Goal: Task Accomplishment & Management: Use online tool/utility

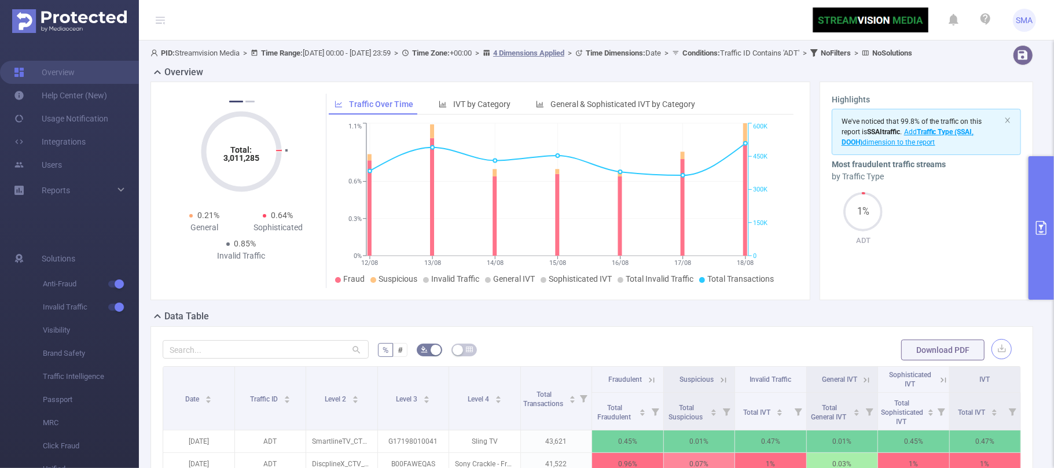
scroll to position [0, 2]
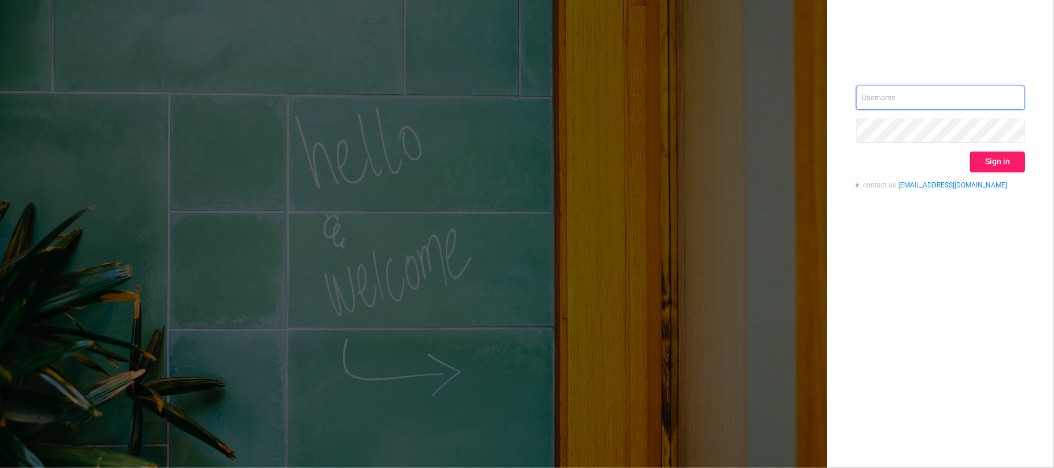
type input "svmadops@streamvisionmedia.com"
click at [1007, 161] on button "Sign in" at bounding box center [997, 162] width 55 height 21
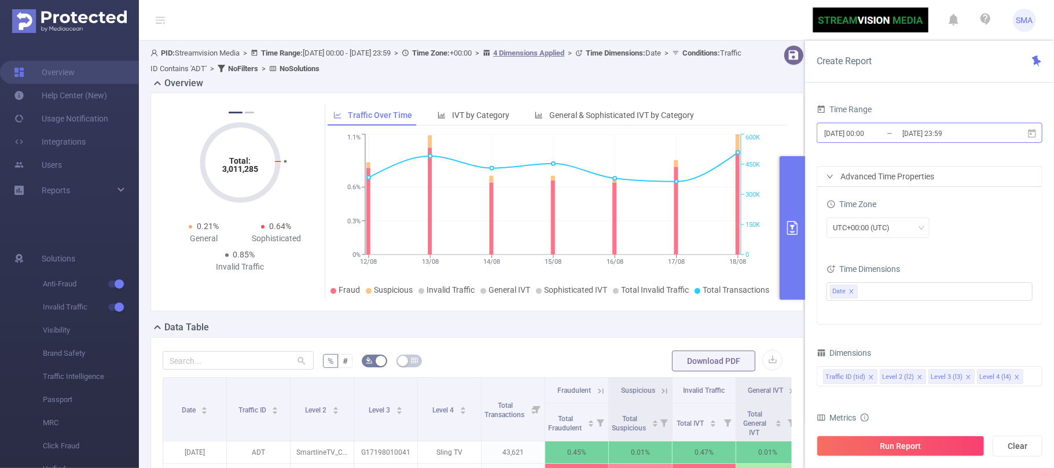
click at [962, 137] on input "[DATE] 23:59" at bounding box center [948, 134] width 94 height 16
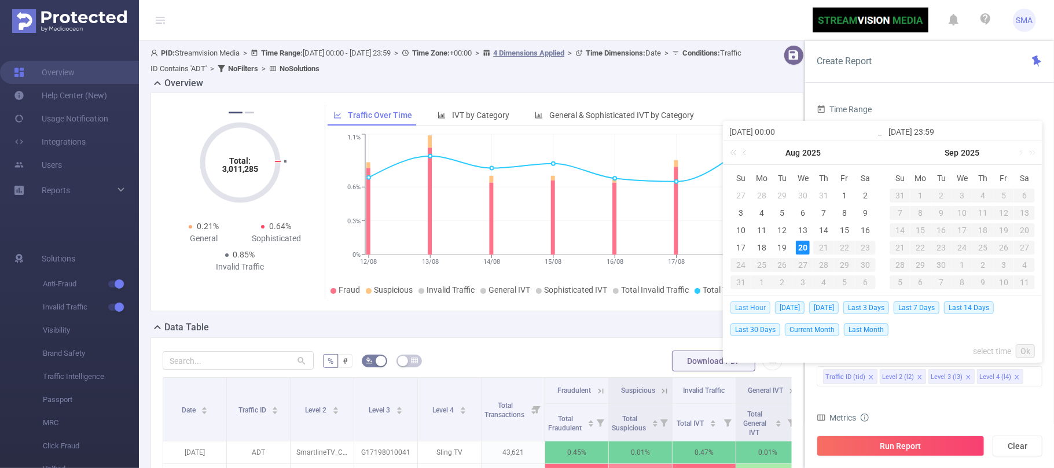
click at [759, 304] on span "Last Hour" at bounding box center [750, 308] width 40 height 13
type input "2025-08-20 13:00"
type input "2025-08-20 13:59"
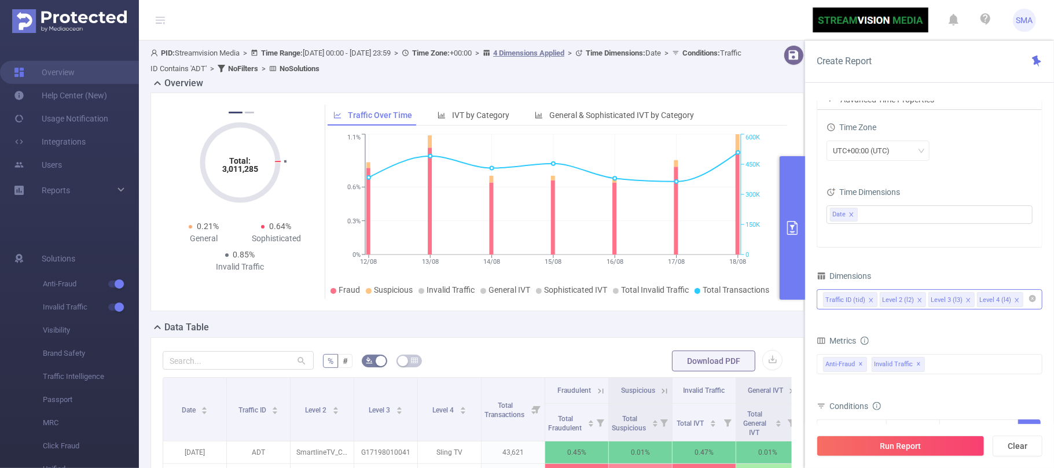
click at [1024, 309] on div "Traffic ID (tid) Level 2 (l2) Level 3 (l3) Level 4 (l4)" at bounding box center [929, 299] width 213 height 19
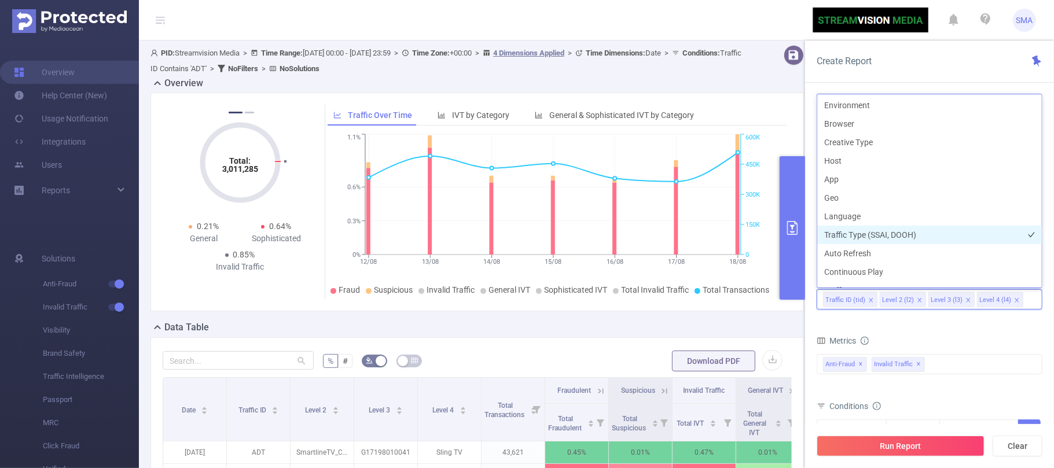
scroll to position [182, 0]
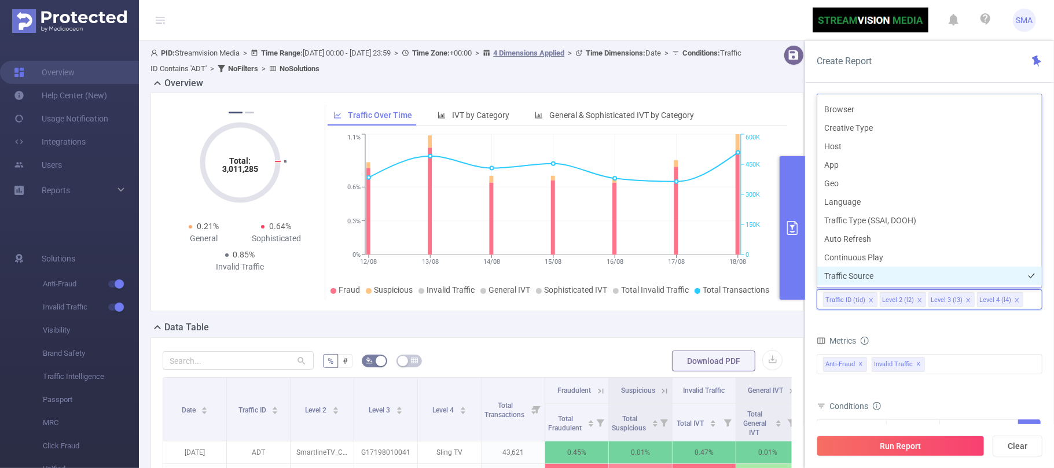
click at [878, 271] on li "Traffic Source" at bounding box center [929, 276] width 225 height 19
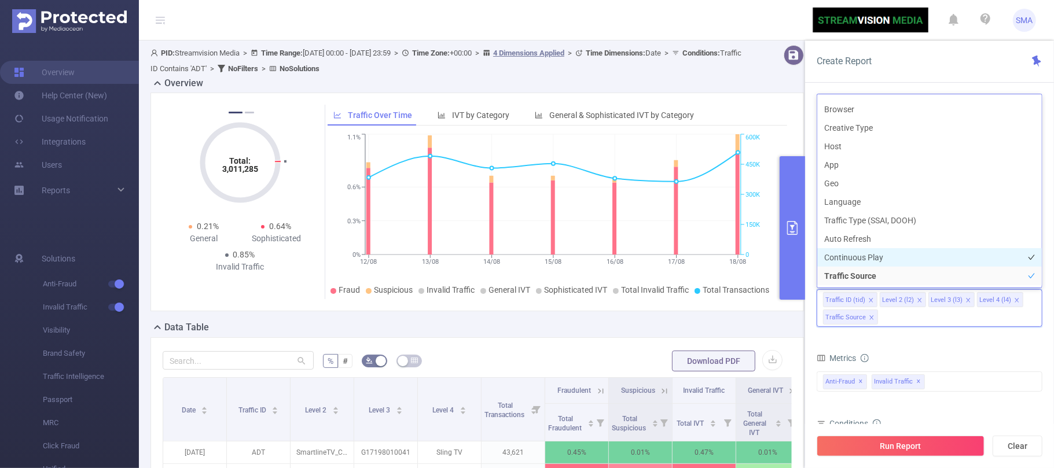
click at [878, 263] on li "Continuous Play" at bounding box center [929, 257] width 225 height 19
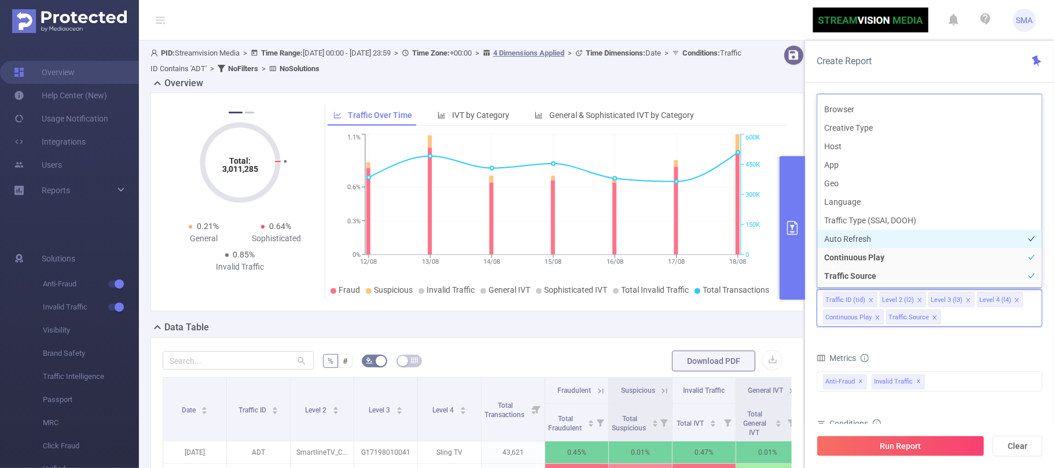
click at [874, 241] on li "Auto Refresh" at bounding box center [929, 239] width 225 height 19
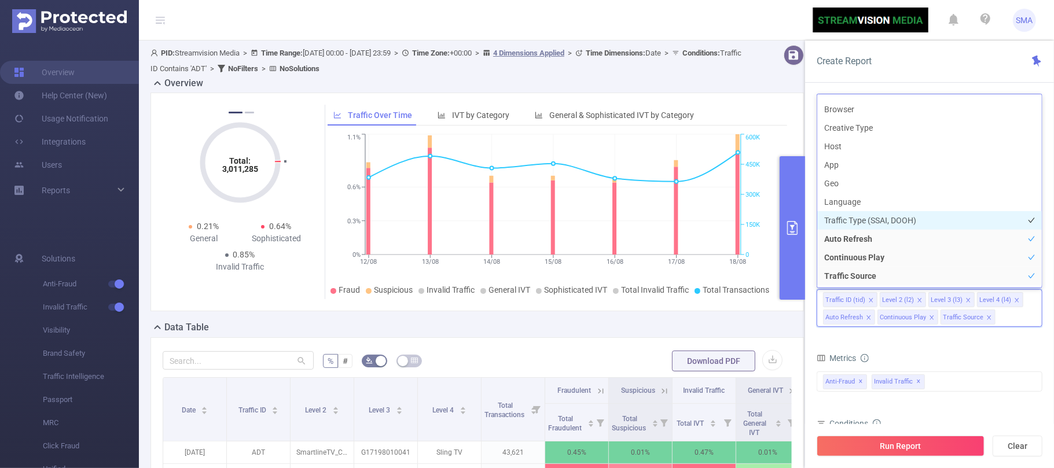
click at [873, 218] on li "Traffic Type (SSAI, DOOH)" at bounding box center [929, 220] width 225 height 19
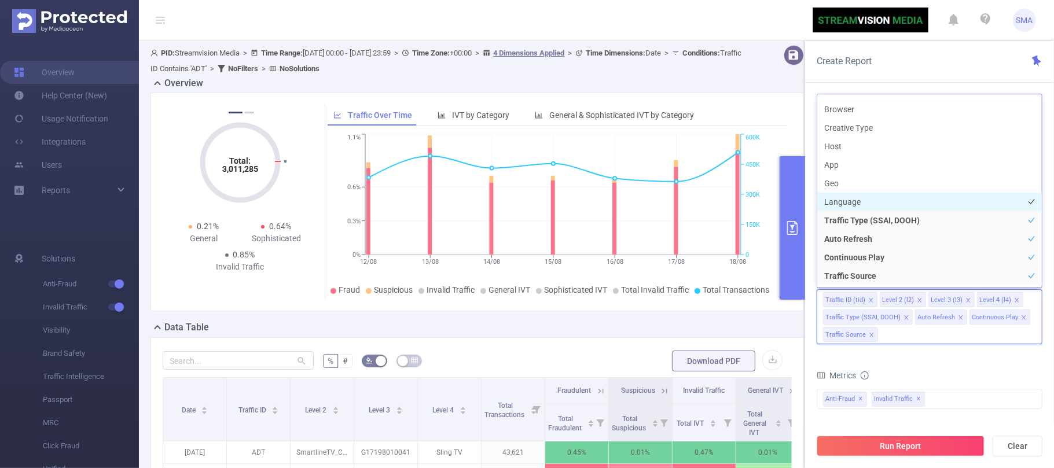
click at [854, 200] on li "Language" at bounding box center [929, 202] width 225 height 19
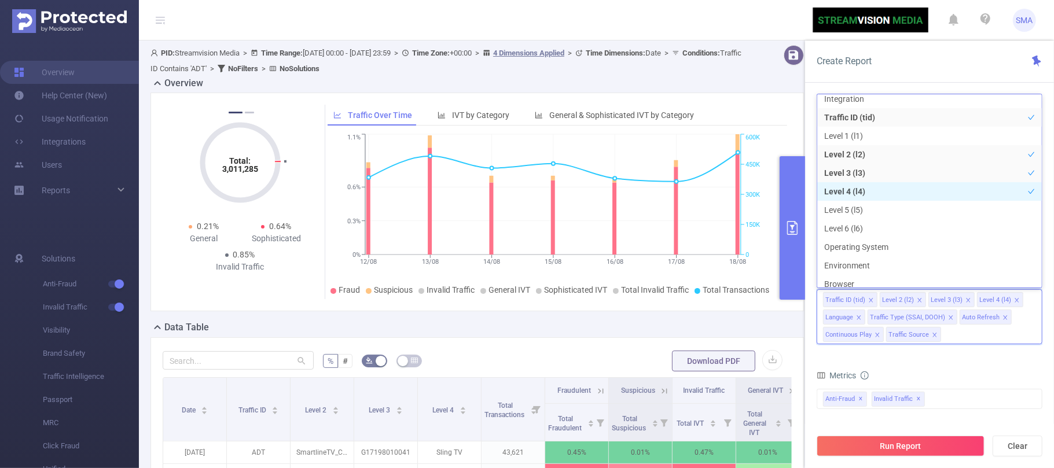
scroll to position [0, 0]
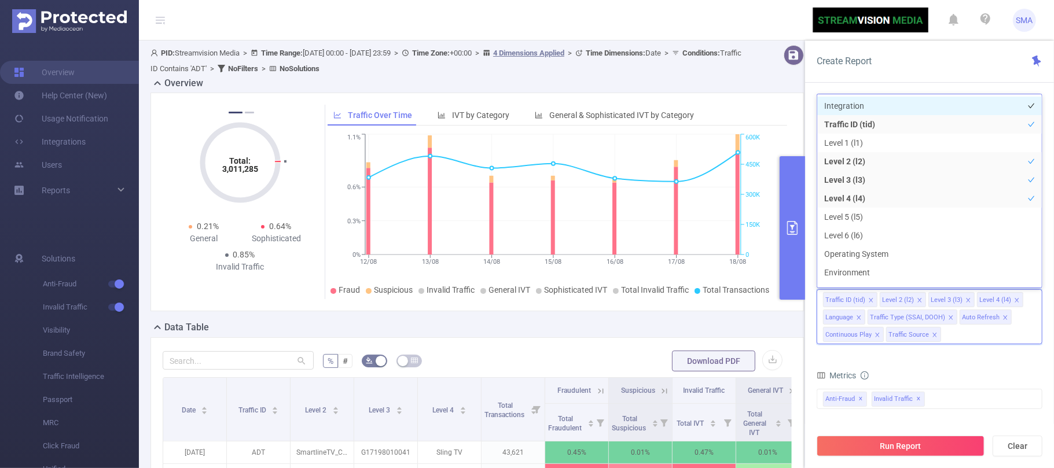
click at [868, 109] on li "Integration" at bounding box center [929, 106] width 225 height 19
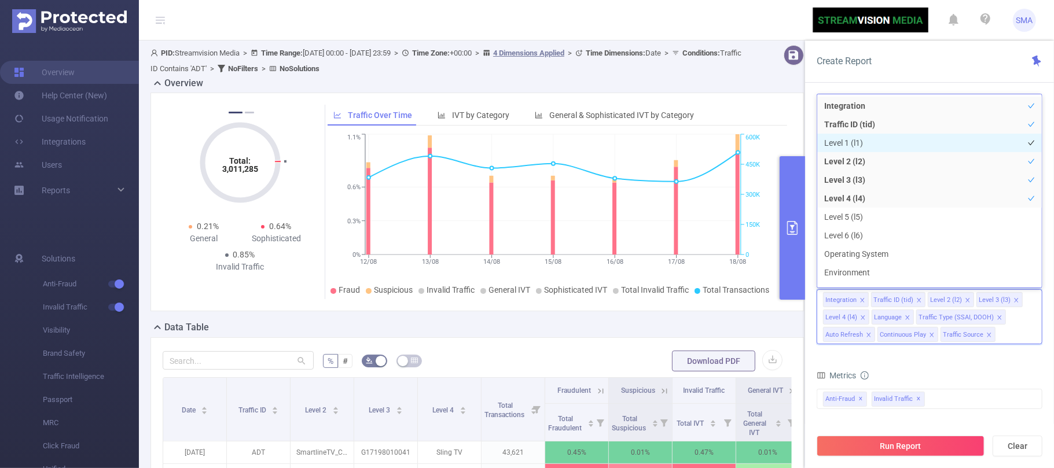
click at [924, 140] on li "Level 1 (l1)" at bounding box center [929, 143] width 225 height 19
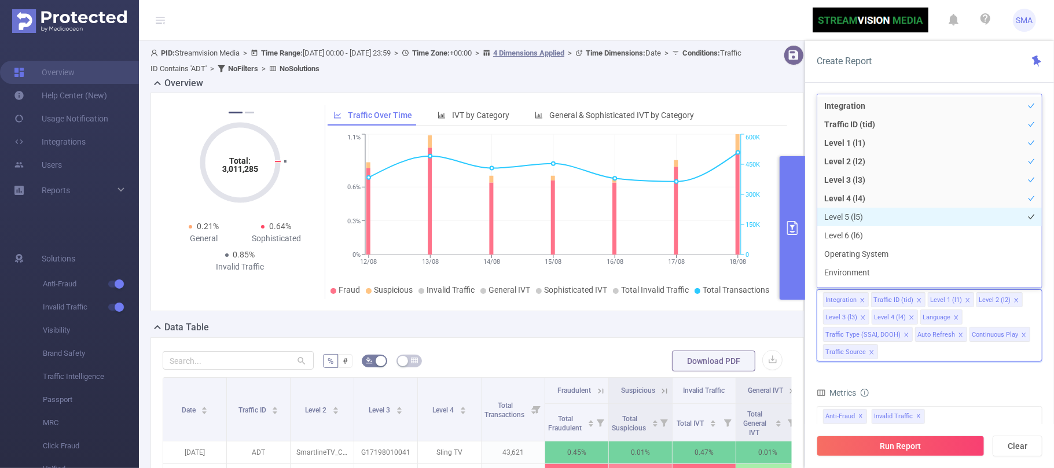
click at [901, 211] on li "Level 5 (l5)" at bounding box center [929, 217] width 225 height 19
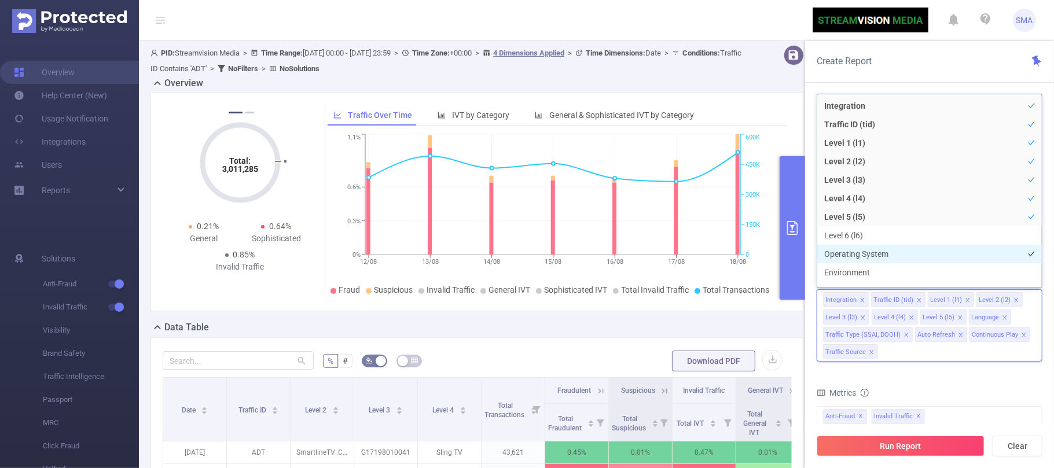
click at [887, 245] on li "Operating System" at bounding box center [929, 254] width 225 height 19
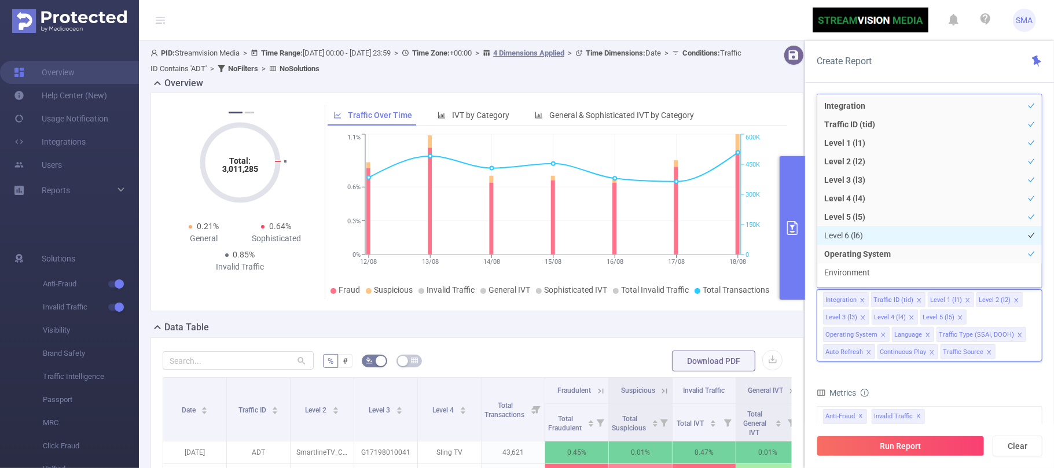
click at [878, 239] on li "Level 6 (l6)" at bounding box center [929, 235] width 225 height 19
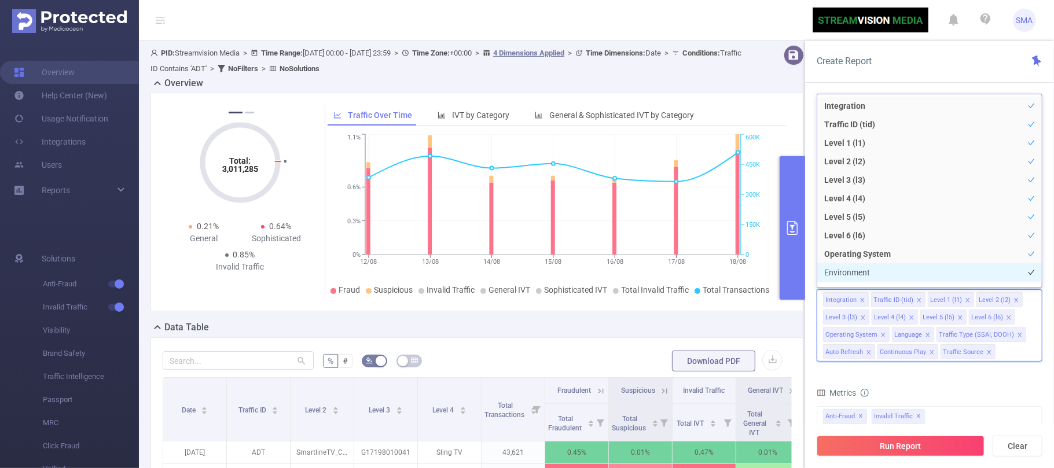
click at [876, 267] on li "Environment" at bounding box center [929, 272] width 225 height 19
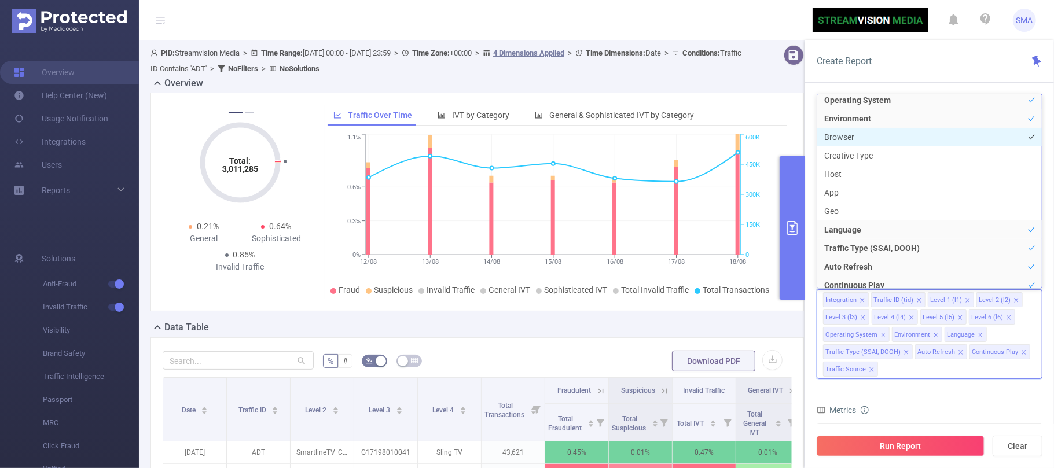
scroll to position [182, 0]
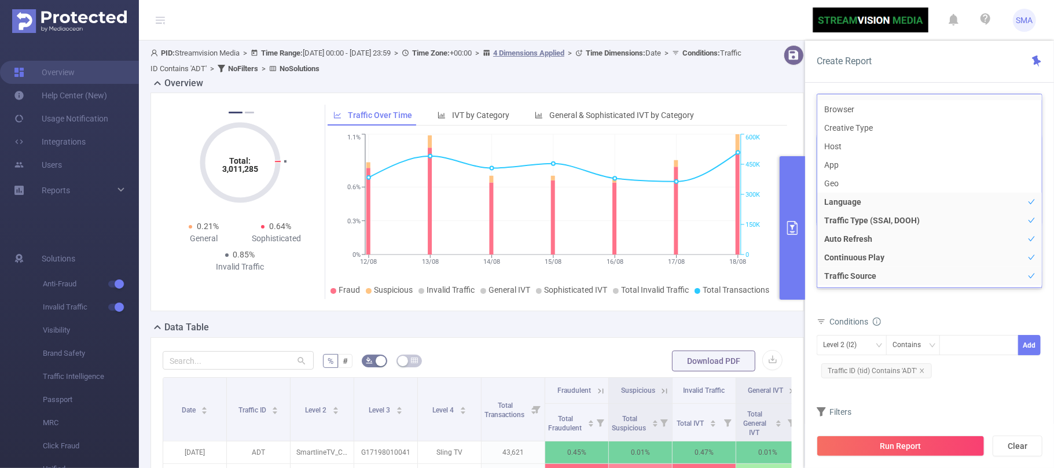
click at [959, 313] on div "Metrics Total Fraudulent Bot/Virus Hostile Tools Tunneled Traffic Non Malicious…" at bounding box center [930, 280] width 226 height 65
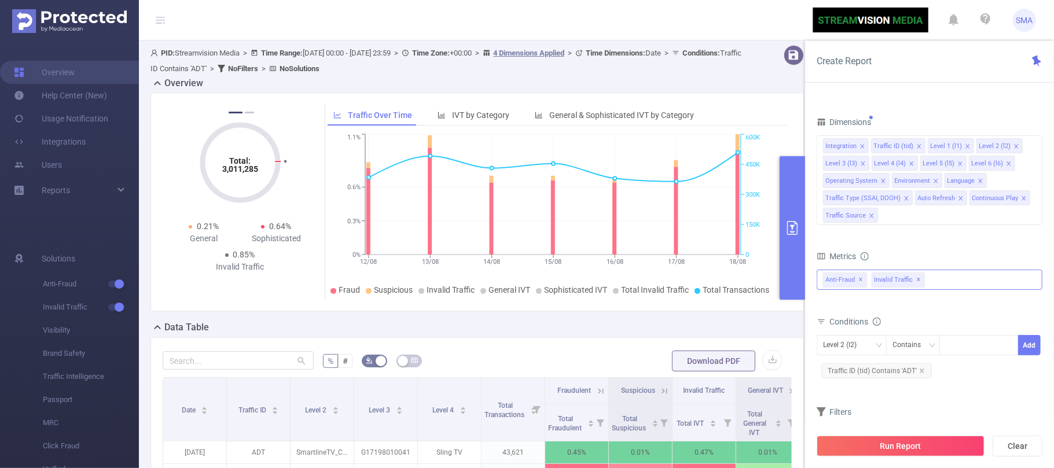
click at [956, 285] on div "Anti-Fraud ✕ Invalid Traffic ✕" at bounding box center [930, 280] width 226 height 20
click at [927, 250] on div "Metrics" at bounding box center [930, 257] width 226 height 19
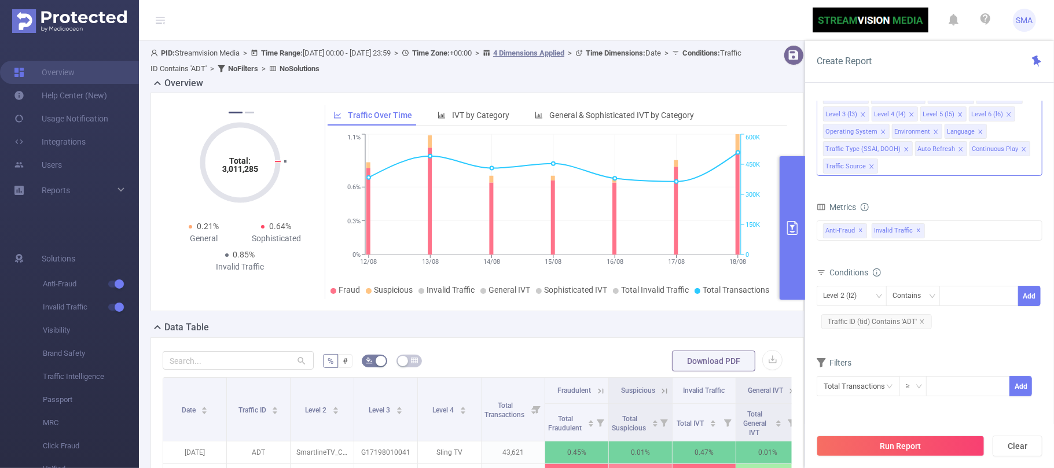
click at [917, 174] on div "Integration Traffic ID (tid) Level 1 (l1) Level 2 (l2) Level 3 (l3) Level 4 (l4…" at bounding box center [930, 131] width 226 height 90
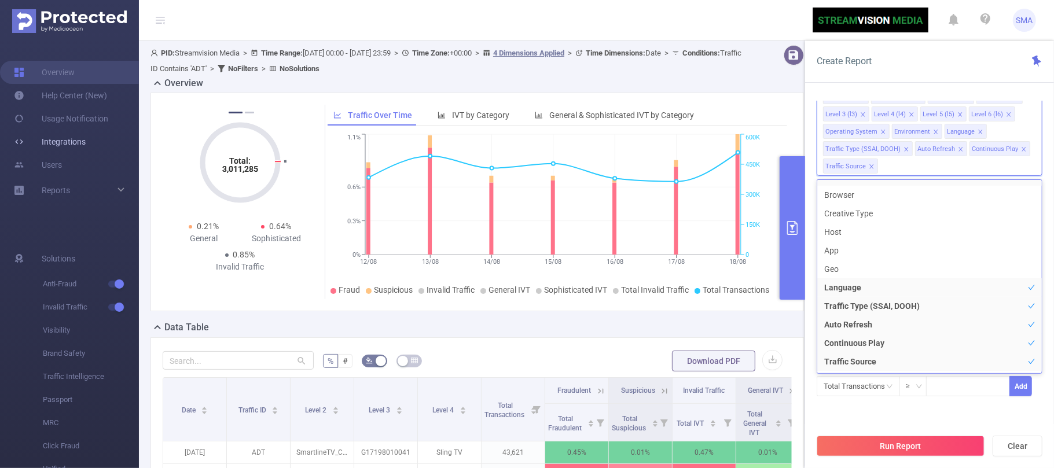
scroll to position [2, 0]
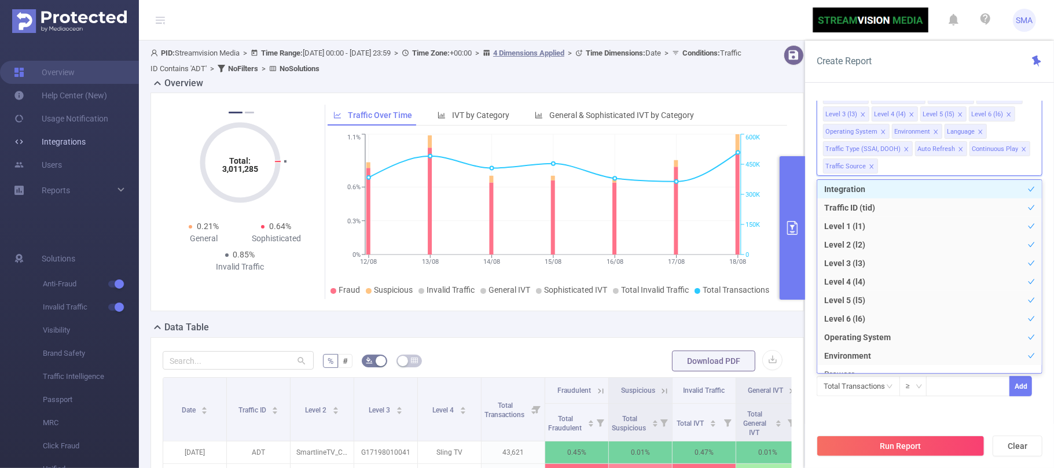
click at [86, 147] on link "Integrations" at bounding box center [50, 141] width 72 height 23
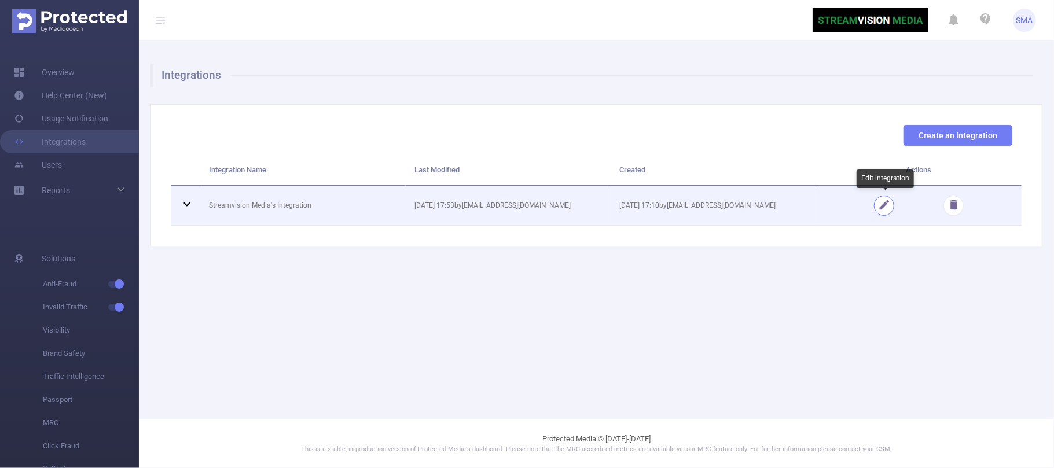
click at [885, 213] on button "button" at bounding box center [884, 206] width 20 height 20
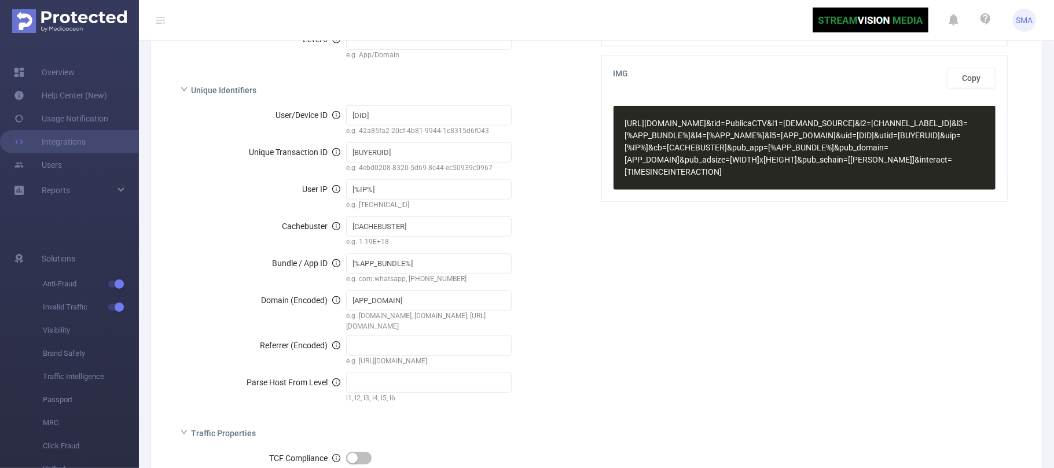
scroll to position [561, 0]
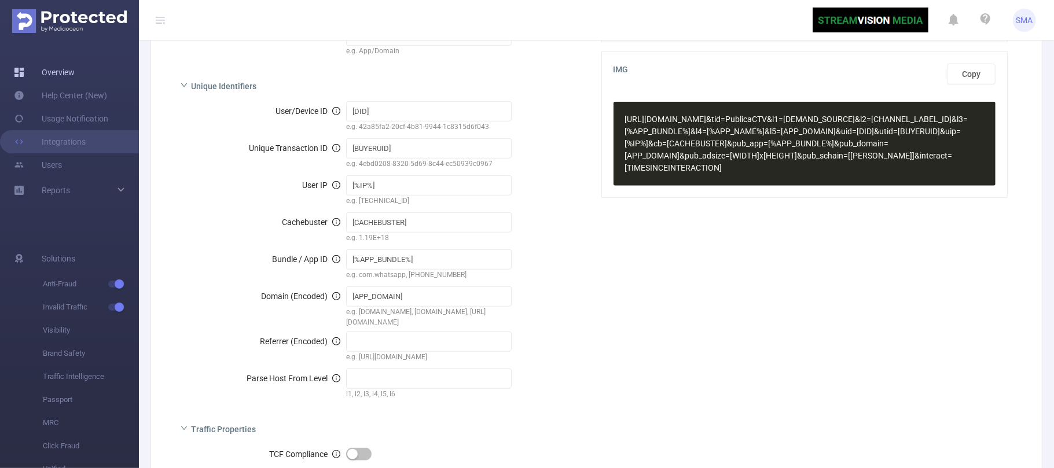
click at [28, 65] on link "Overview" at bounding box center [44, 72] width 61 height 23
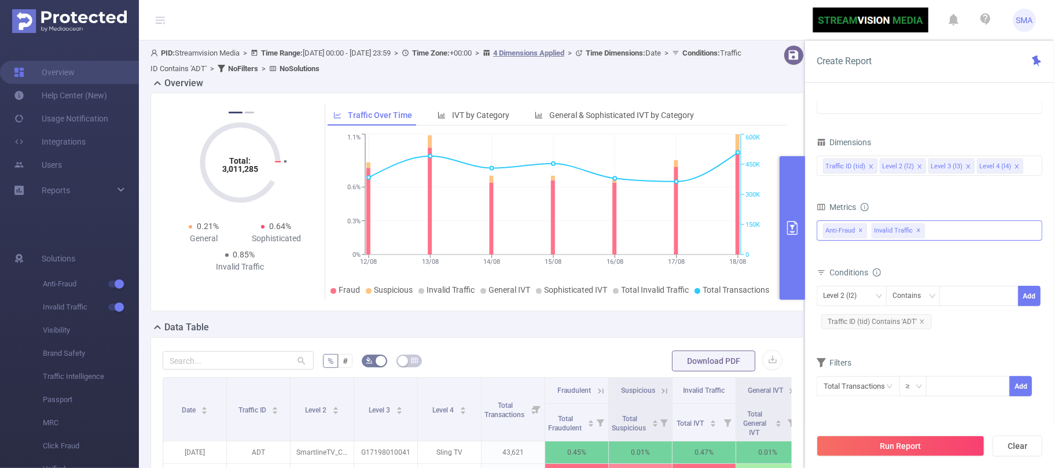
click at [994, 234] on div "Anti-Fraud ✕ Invalid Traffic ✕" at bounding box center [930, 231] width 226 height 20
click at [960, 267] on div "Anti-Fraud Invalid Traffic" at bounding box center [930, 246] width 226 height 46
click at [945, 216] on div "Metrics" at bounding box center [930, 208] width 226 height 19
click at [871, 383] on input "text" at bounding box center [858, 386] width 83 height 20
click at [918, 401] on div "Total Transactions ≥ Add" at bounding box center [930, 389] width 226 height 26
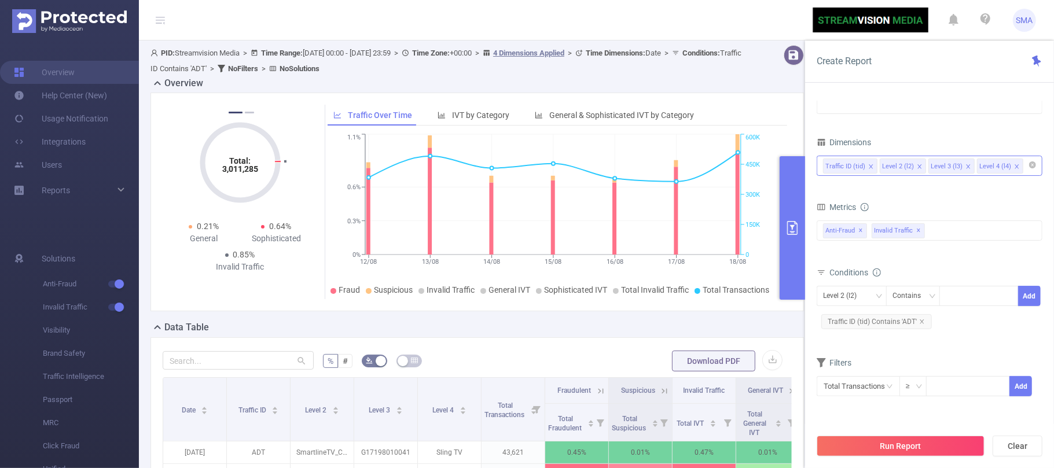
click at [1019, 167] on li "Level 4 (l4)" at bounding box center [1000, 166] width 46 height 15
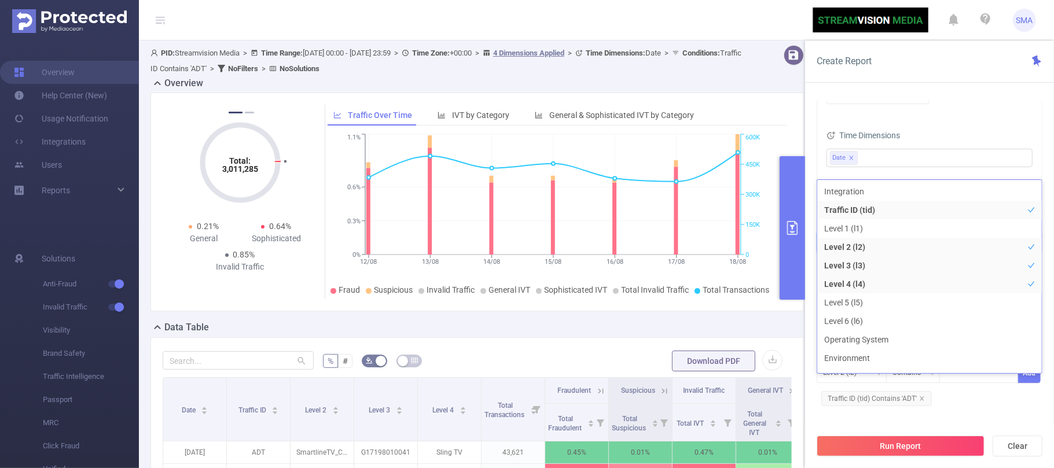
click at [982, 119] on div "Time Zone UTC+00:00 (UTC) Time Dimensions Date" at bounding box center [929, 121] width 225 height 137
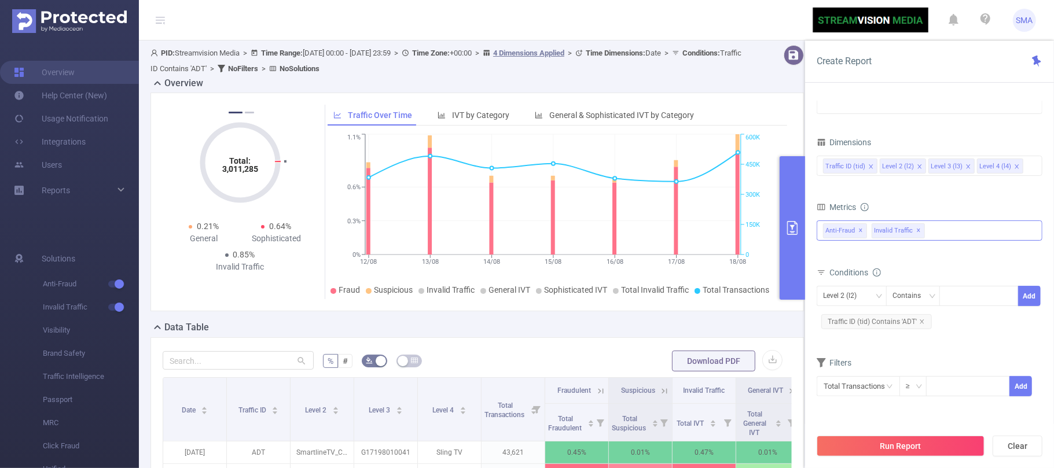
click at [928, 234] on div "Invalid Traffic ✕" at bounding box center [901, 229] width 58 height 17
click at [827, 242] on span at bounding box center [824, 236] width 14 height 14
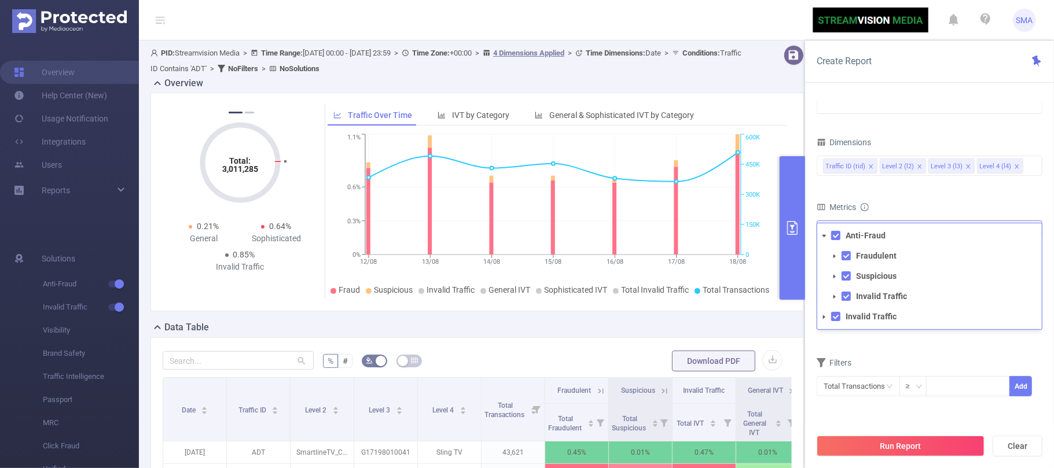
click at [821, 318] on icon "icon: caret-down" at bounding box center [824, 317] width 6 height 6
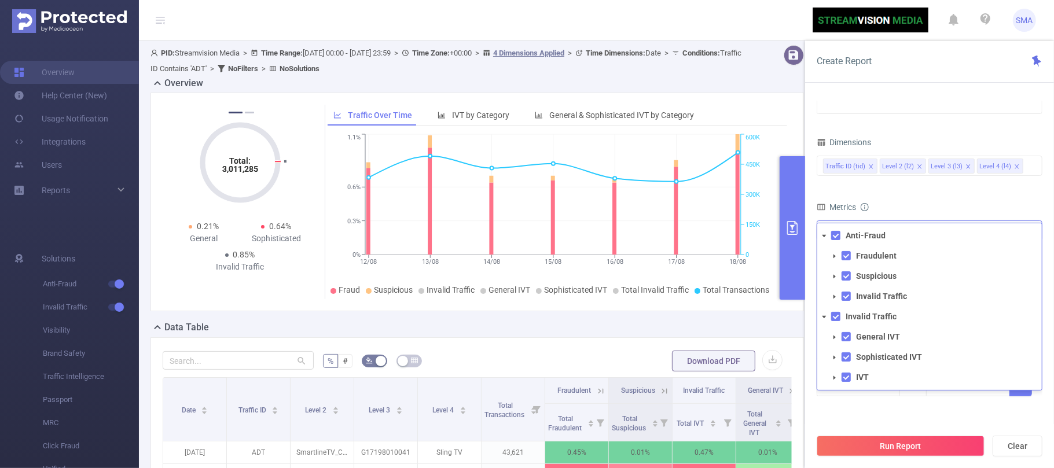
click at [823, 237] on icon "icon: caret-down" at bounding box center [824, 236] width 6 height 6
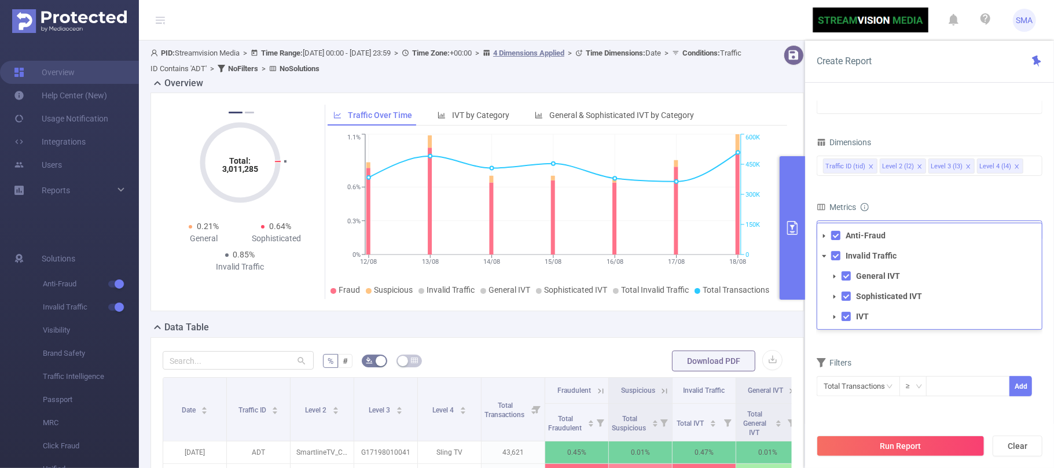
click at [823, 254] on icon "icon: caret-down" at bounding box center [824, 257] width 6 height 6
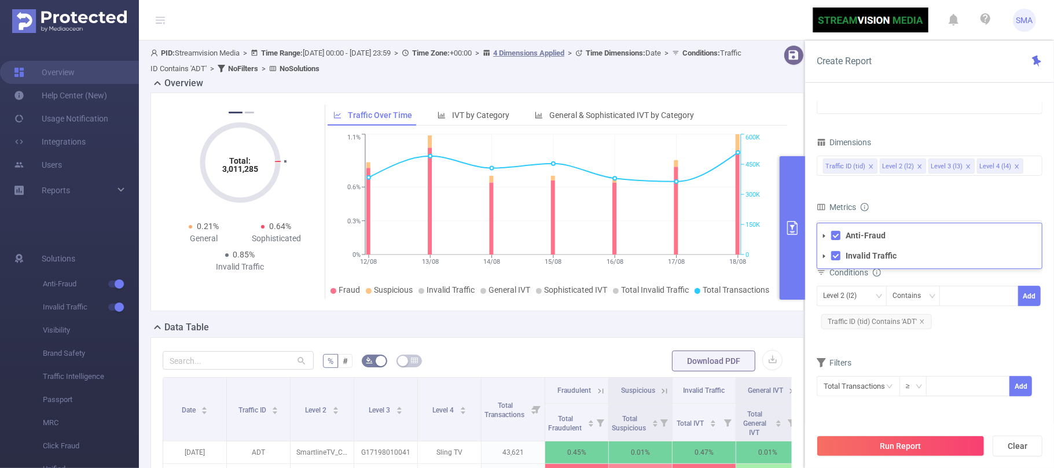
click at [911, 197] on form "Dimensions Traffic ID (tid) Level 2 (l2) Level 3 (l3) Level 4 (l4) Metrics Tota…" at bounding box center [930, 272] width 226 height 277
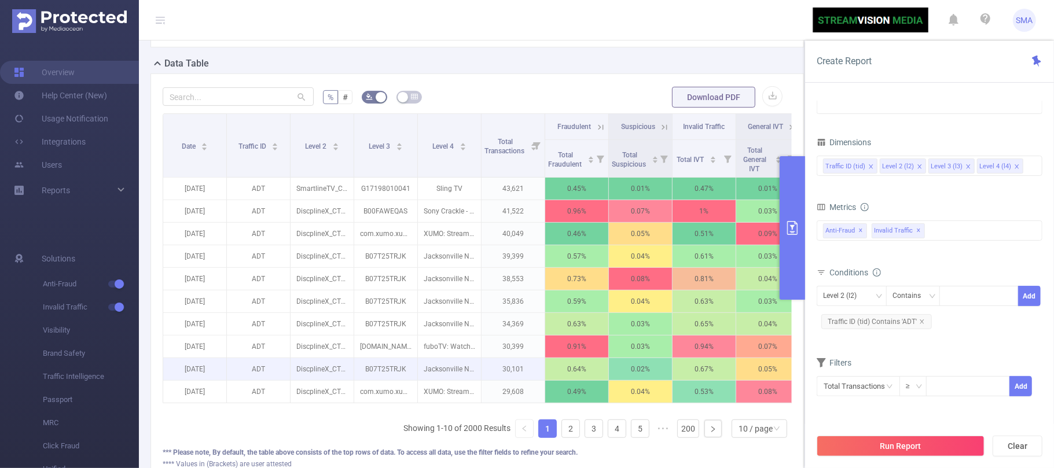
scroll to position [377, 0]
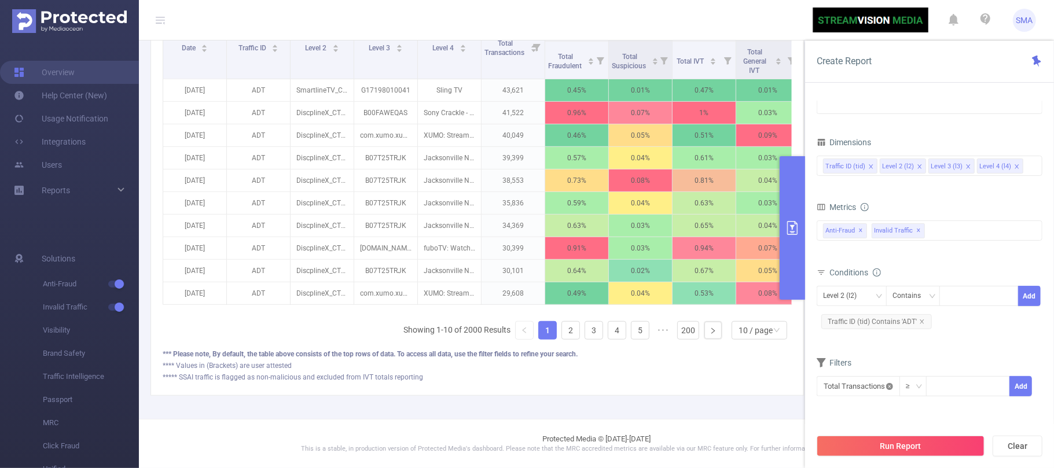
click at [891, 390] on icon "icon: close-circle" at bounding box center [889, 386] width 7 height 7
click at [891, 390] on icon "icon: down" at bounding box center [889, 386] width 7 height 7
click at [874, 286] on li "Total Transactions" at bounding box center [857, 283] width 80 height 19
click at [918, 406] on div "Total Transactions ≥ Add" at bounding box center [930, 390] width 226 height 33
